Goal: Check status: Check status

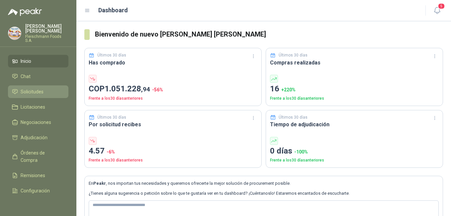
click at [39, 88] on span "Solicitudes" at bounding box center [32, 91] width 23 height 7
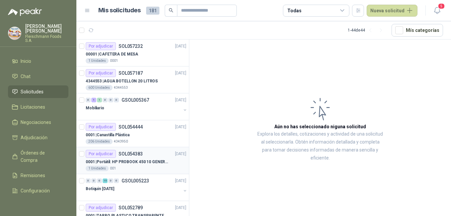
click at [152, 161] on p "0001 | Portátil: HP PROBOOK 450 10 GENERACIÓN PROCESADOR INTEL CORE i7" at bounding box center [127, 162] width 83 height 6
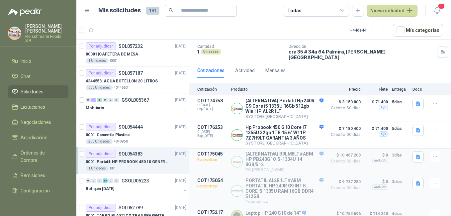
scroll to position [15, 0]
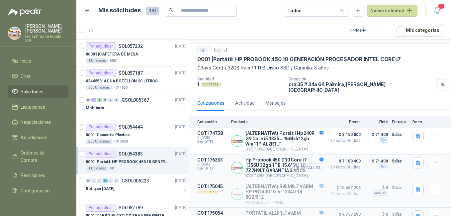
click at [308, 166] on button "Detalles" at bounding box center [307, 167] width 31 height 9
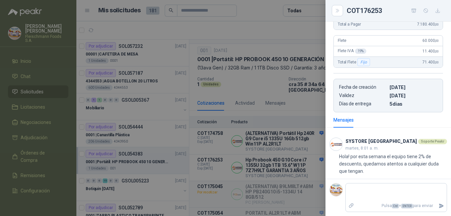
scroll to position [189, 0]
click at [340, 13] on button "Close" at bounding box center [336, 10] width 11 height 11
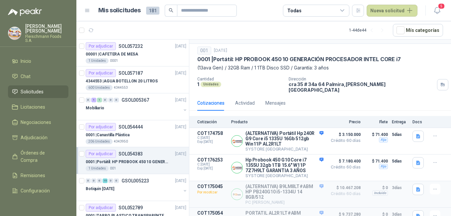
scroll to position [0, 0]
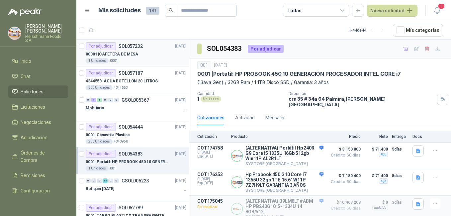
click at [131, 52] on p "00001 | CAFETERA DE MESA" at bounding box center [112, 54] width 52 height 6
